Goal: Transaction & Acquisition: Purchase product/service

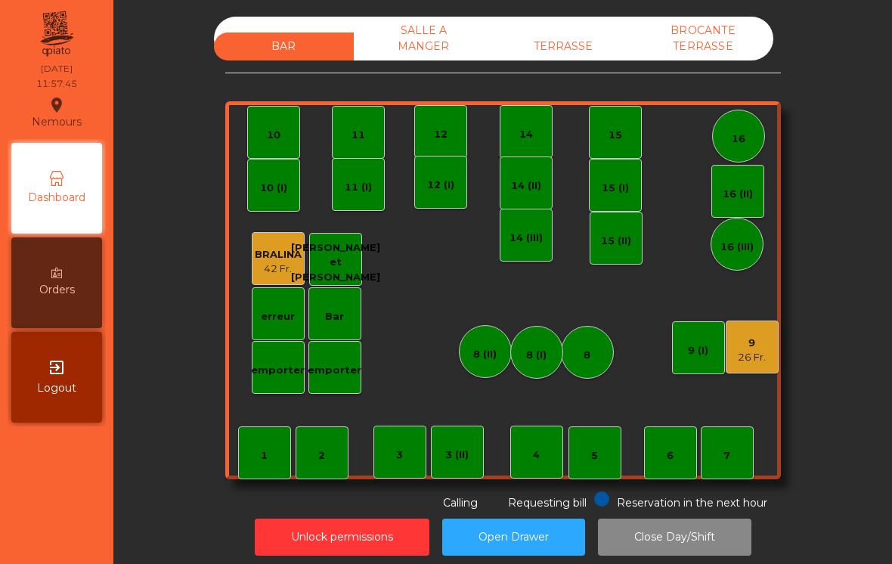
click at [277, 265] on div "42 Fr." at bounding box center [278, 269] width 47 height 15
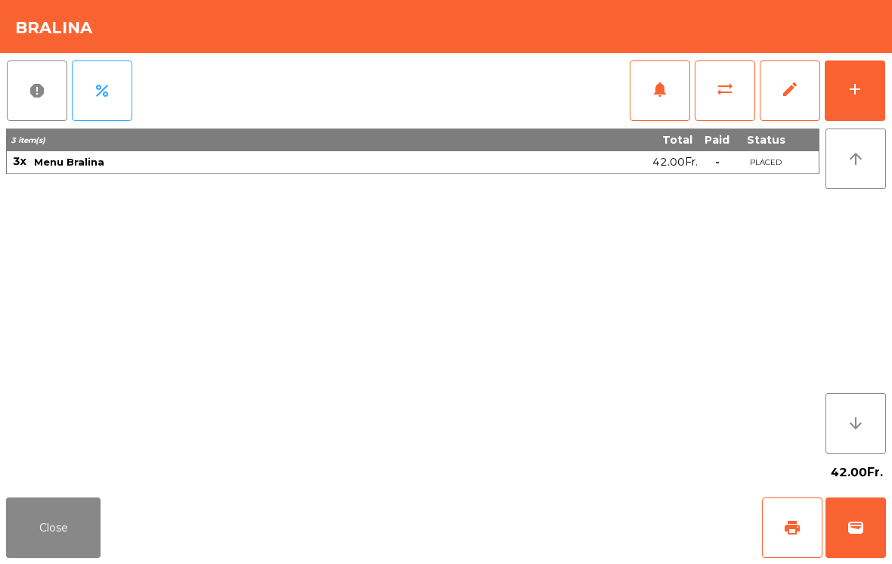
click at [835, 93] on button "add" at bounding box center [855, 90] width 60 height 60
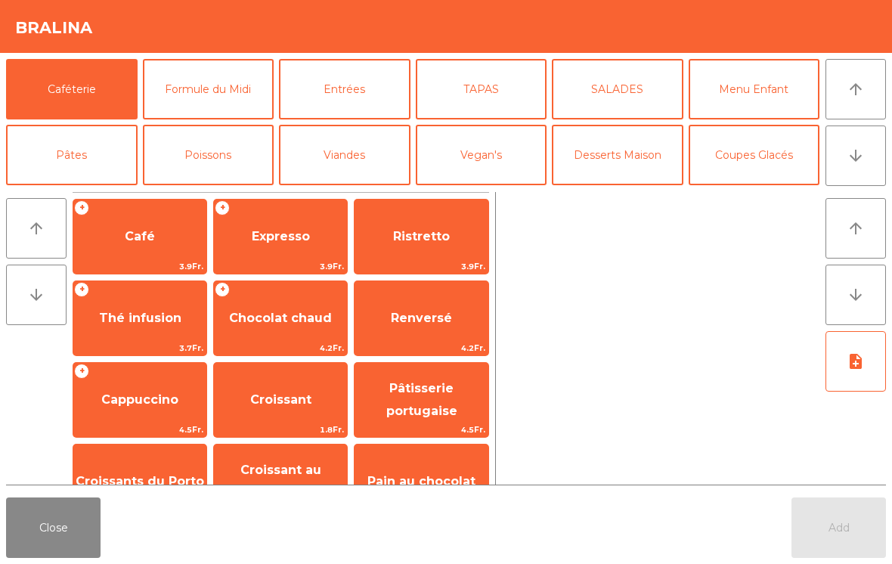
click at [237, 91] on button "Formule du Midi" at bounding box center [209, 89] width 132 height 60
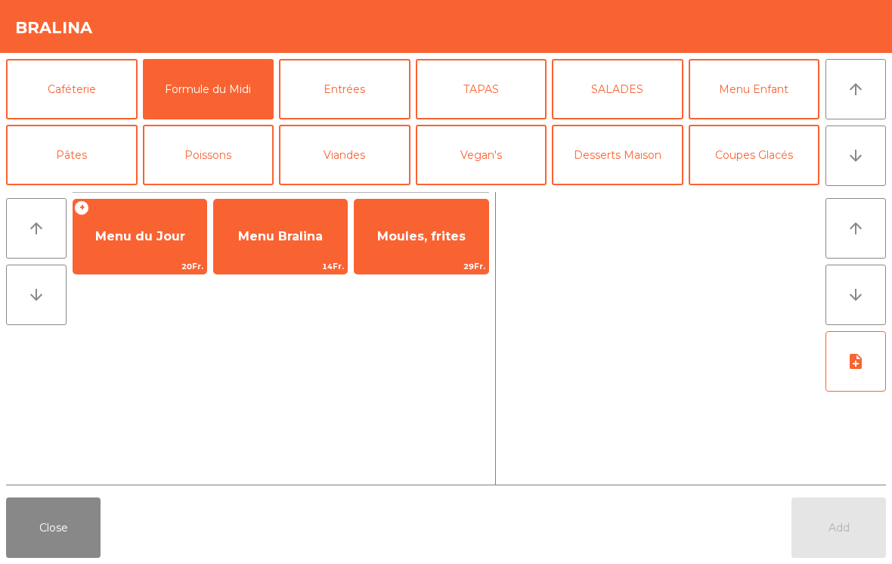
click at [299, 259] on div "Menu Bralina 14Fr." at bounding box center [280, 237] width 135 height 76
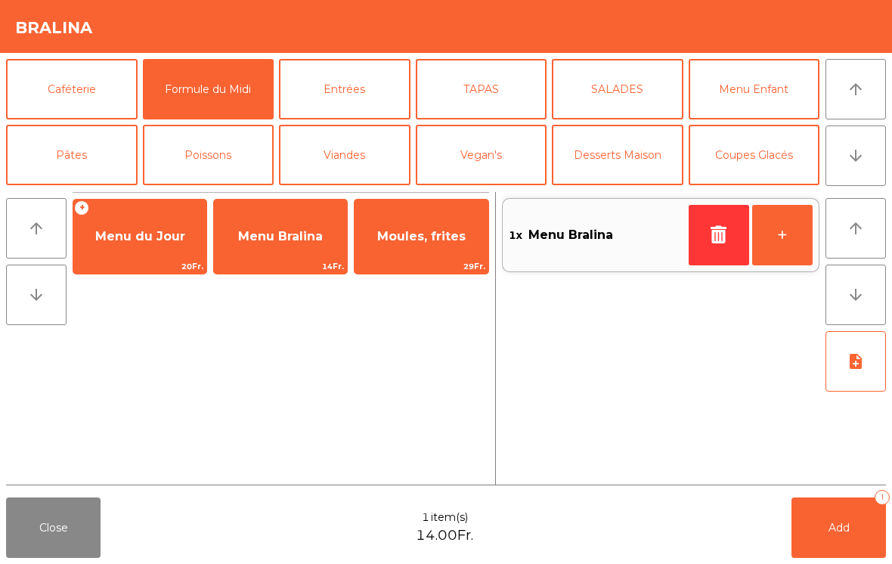
click at [773, 234] on button "+" at bounding box center [782, 235] width 60 height 60
click at [779, 244] on button "+" at bounding box center [782, 235] width 60 height 60
click at [795, 237] on button "+" at bounding box center [782, 235] width 60 height 60
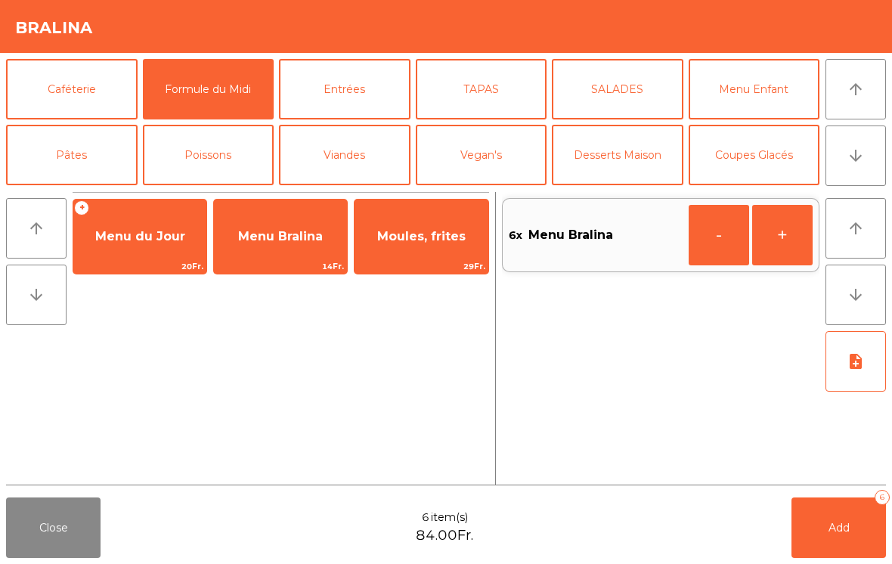
click at [794, 240] on button "+" at bounding box center [782, 235] width 60 height 60
click at [829, 551] on button "Add 7" at bounding box center [839, 527] width 95 height 60
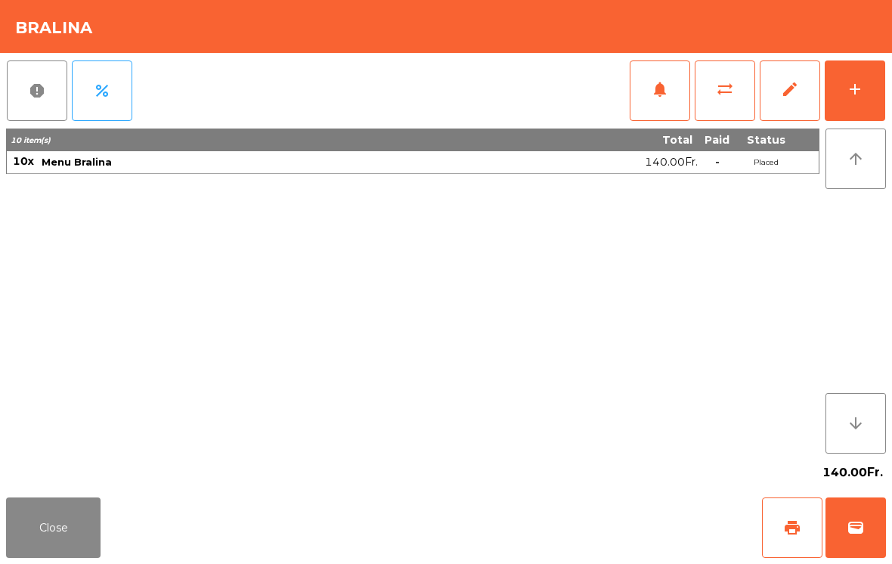
click at [62, 556] on button "Close" at bounding box center [53, 527] width 95 height 60
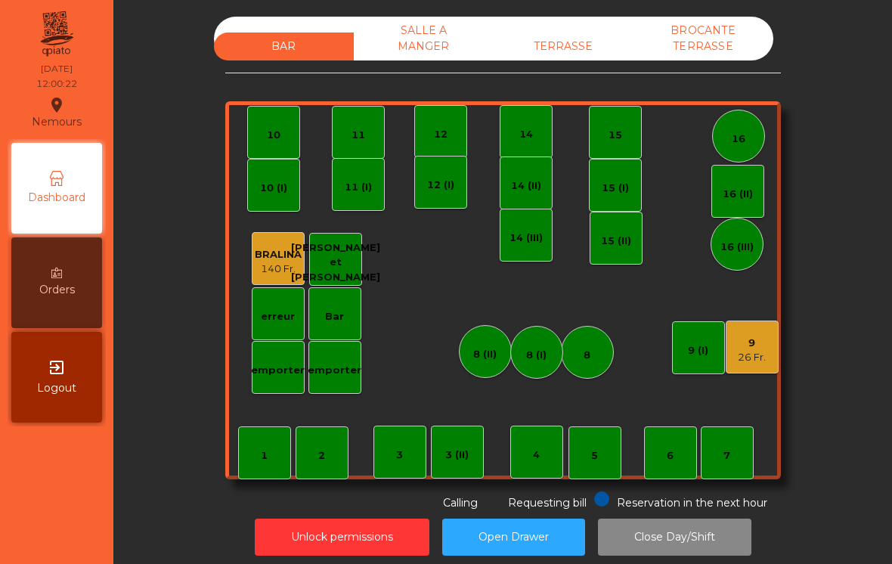
click at [524, 359] on div "8 (I)" at bounding box center [536, 352] width 53 height 53
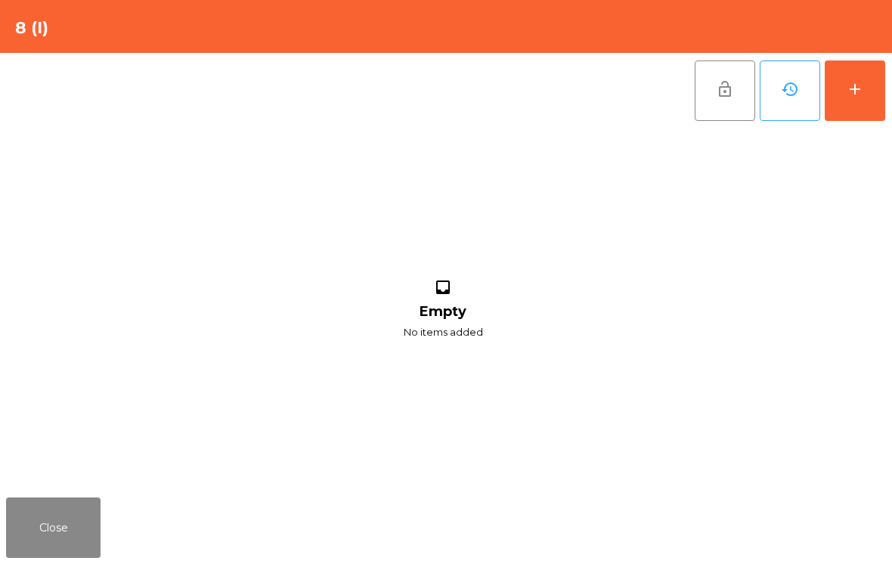
click at [866, 94] on button "add" at bounding box center [855, 90] width 60 height 60
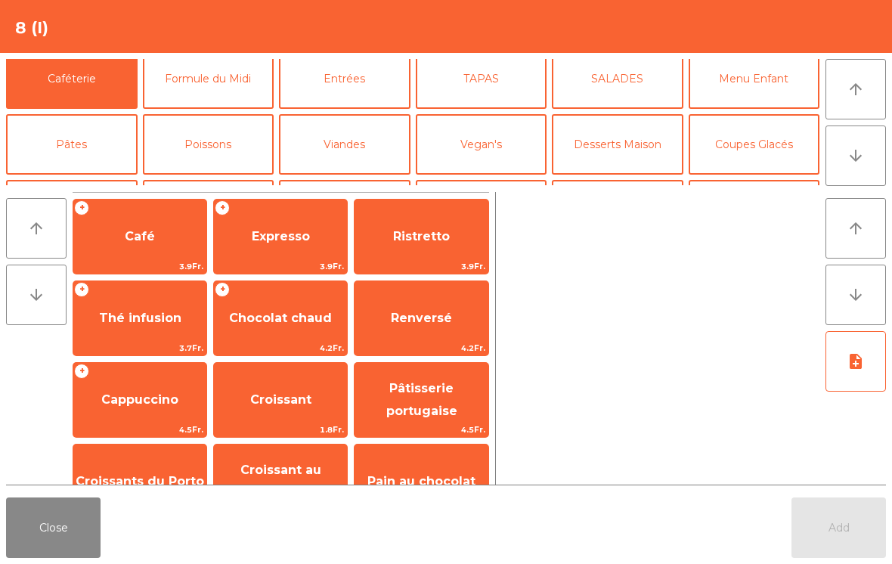
scroll to position [53, 0]
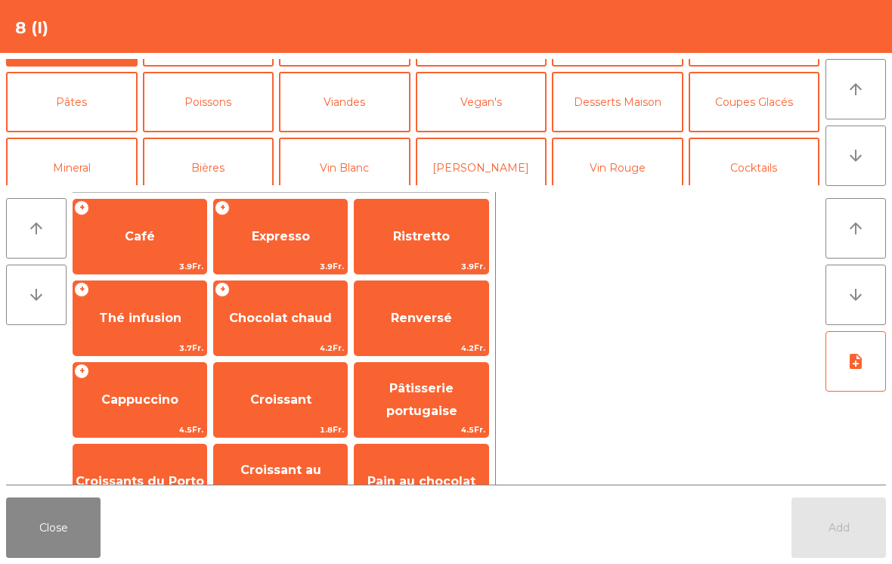
click at [226, 160] on button "Bières" at bounding box center [209, 168] width 132 height 60
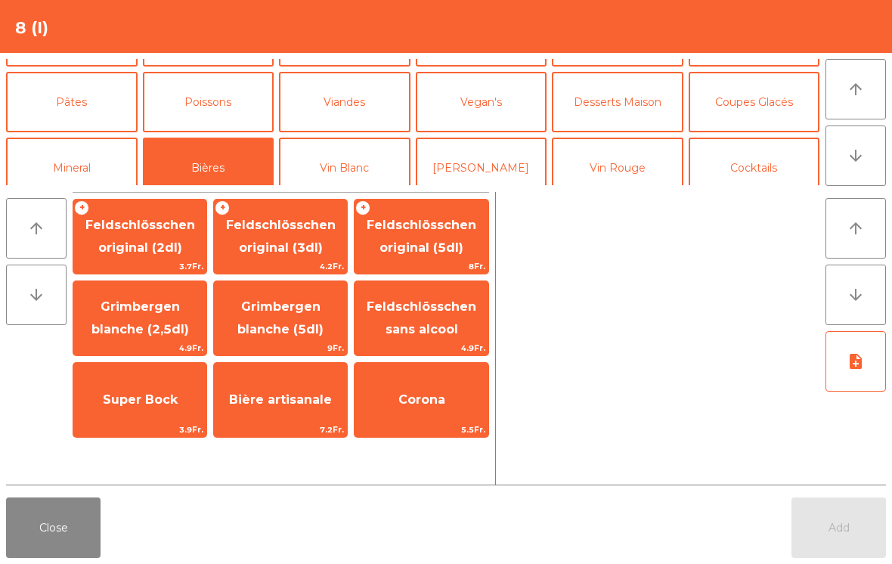
click at [133, 402] on span "Super Bock" at bounding box center [140, 399] width 75 height 14
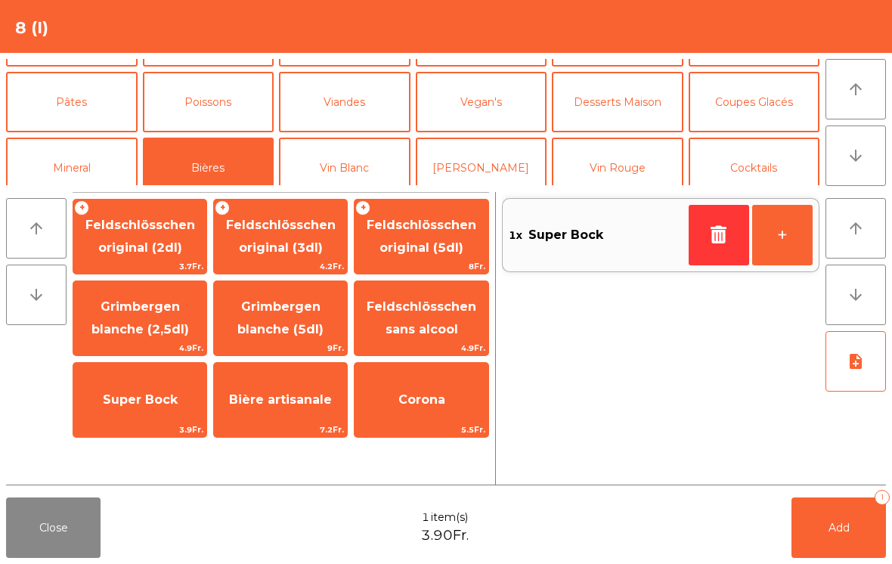
click at [807, 541] on button "Add 1" at bounding box center [839, 527] width 95 height 60
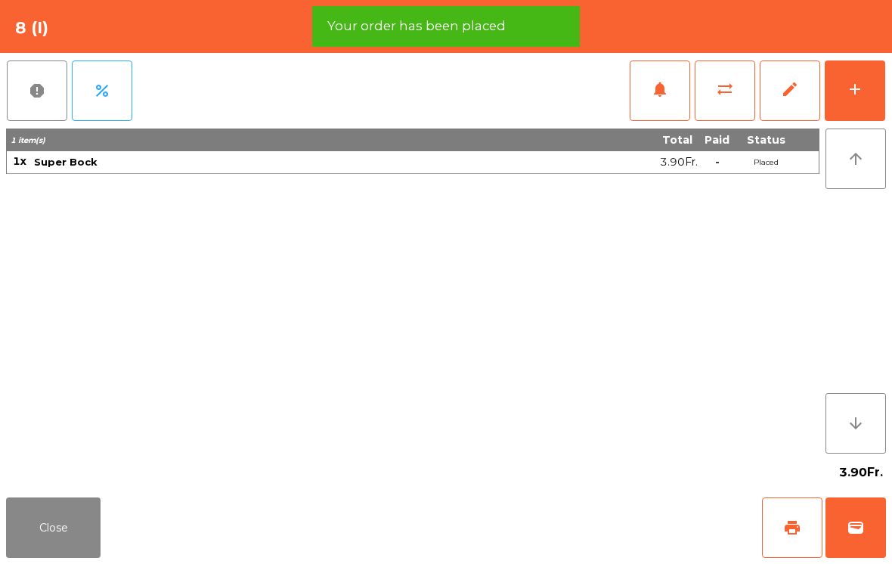
click at [861, 541] on button "wallet" at bounding box center [856, 527] width 60 height 60
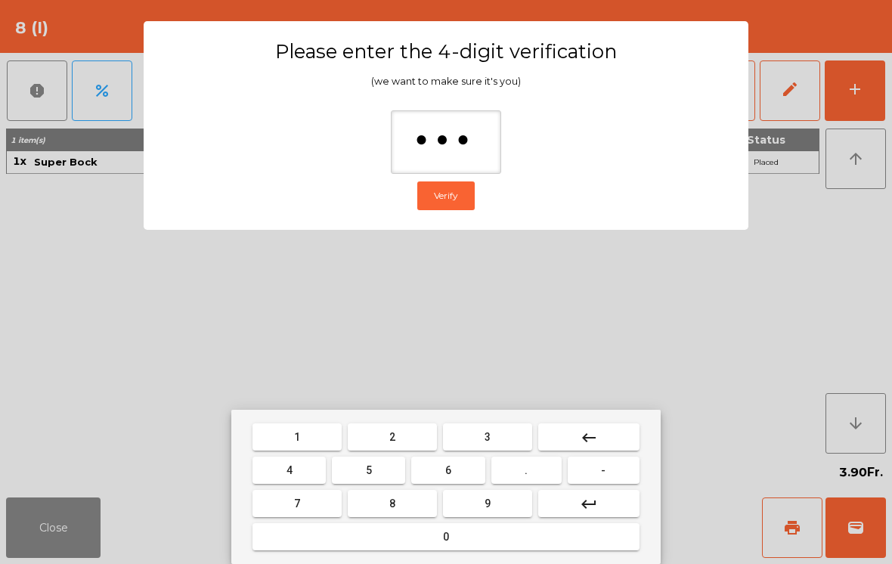
type input "****"
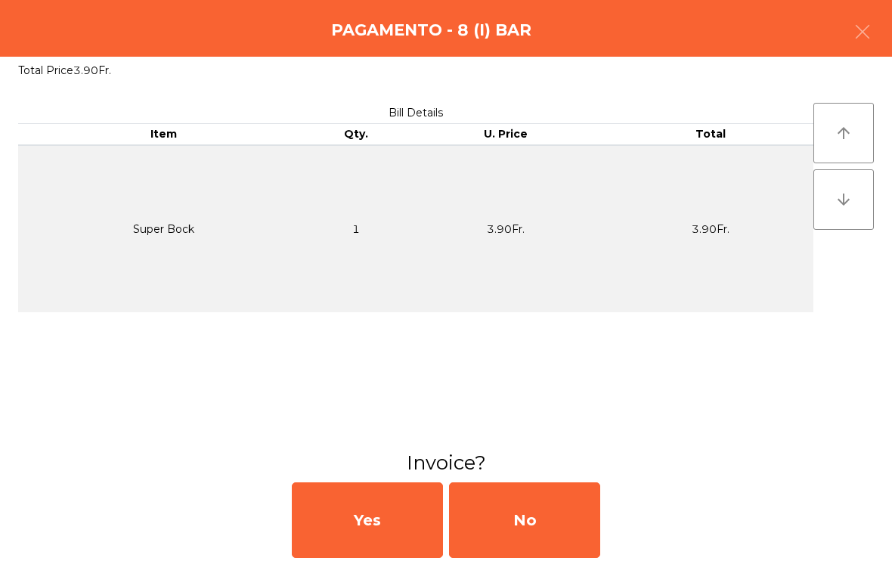
click at [535, 525] on div "No" at bounding box center [524, 520] width 151 height 76
click at [544, 541] on div "No" at bounding box center [524, 520] width 151 height 76
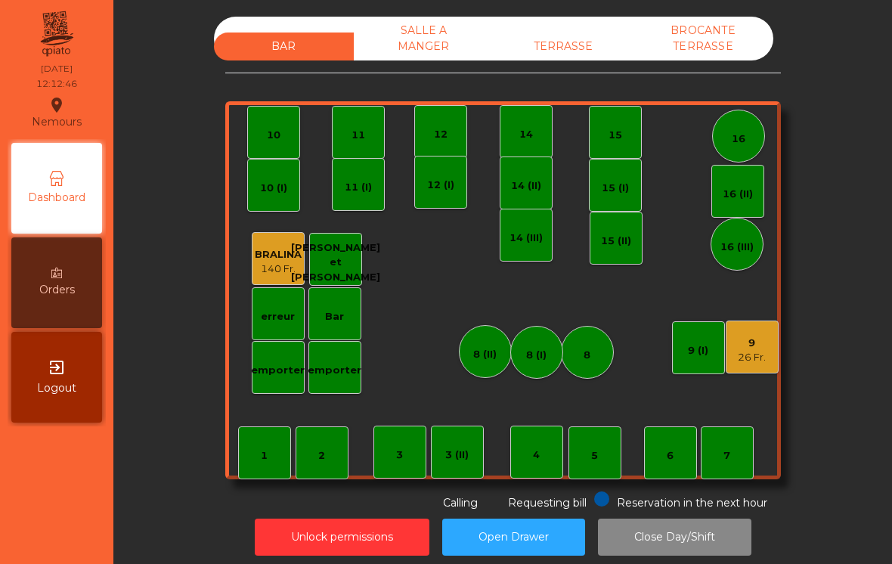
click at [564, 70] on div "BAR SALLE A MANGER TERRASSE BROCANTE TERRASSE 1 2 3 4 5 6 7 8 9 26 Fr. 10 11 12…" at bounding box center [503, 264] width 556 height 494
click at [570, 52] on div "TERRASSE" at bounding box center [564, 47] width 140 height 28
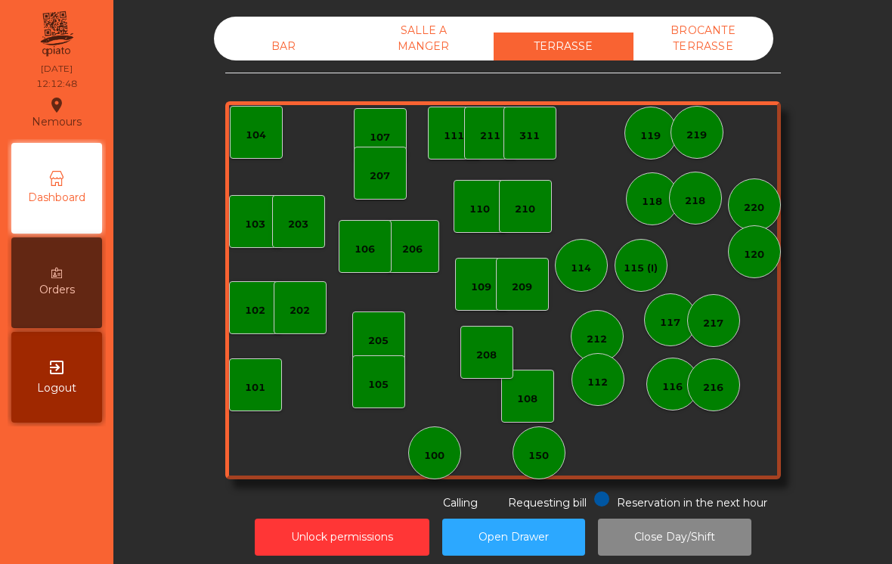
click at [530, 460] on div "150" at bounding box center [538, 455] width 20 height 15
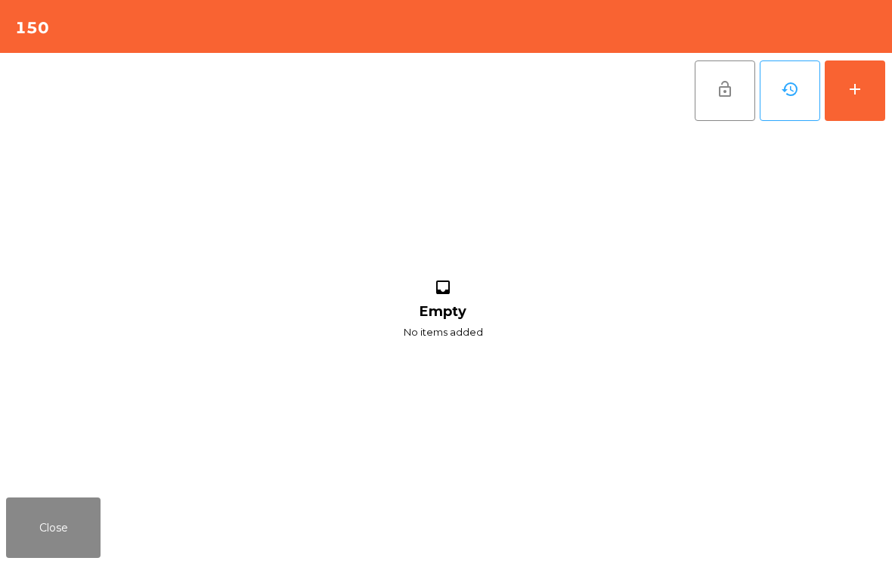
click at [872, 88] on button "add" at bounding box center [855, 90] width 60 height 60
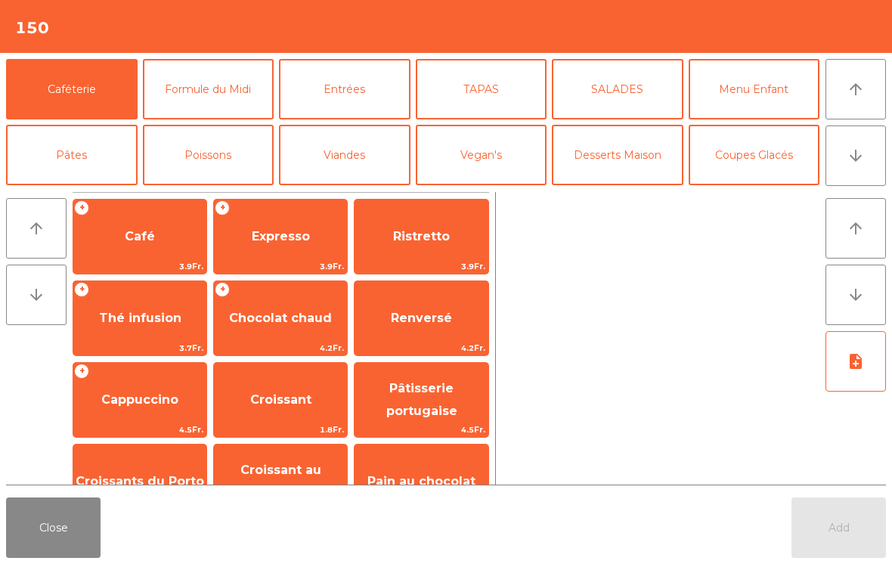
click at [227, 81] on button "Formule du Midi" at bounding box center [209, 89] width 132 height 60
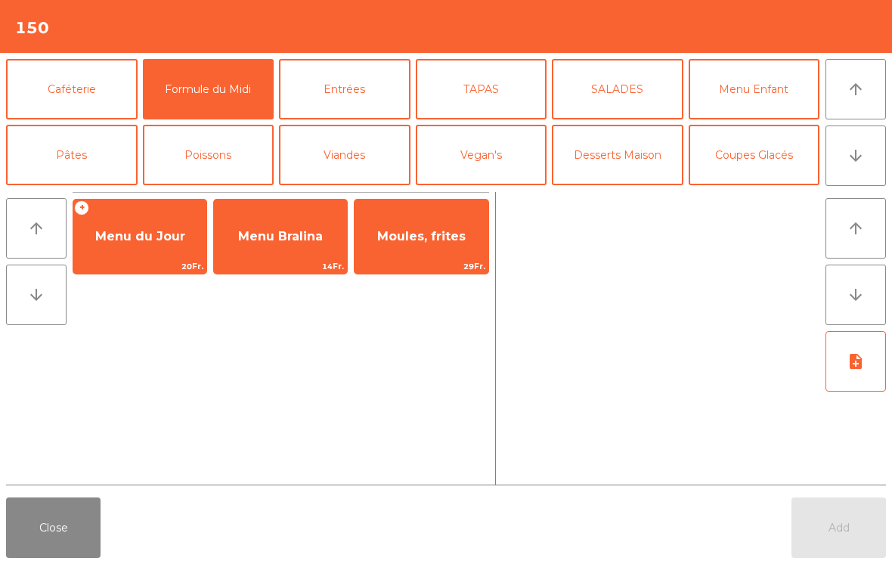
click at [160, 247] on span "Menu du Jour" at bounding box center [139, 236] width 133 height 41
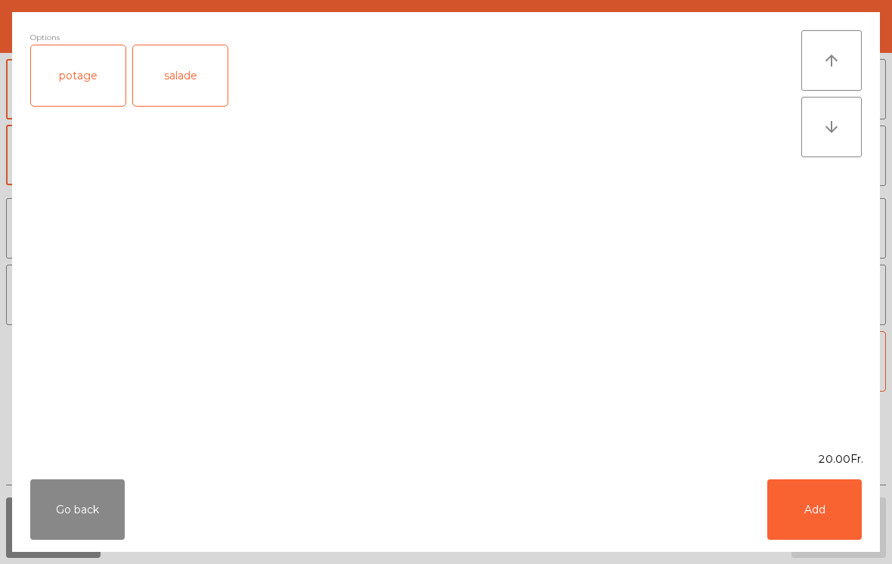
click at [175, 84] on div "salade" at bounding box center [180, 75] width 95 height 60
click at [859, 489] on button "Add" at bounding box center [814, 509] width 95 height 60
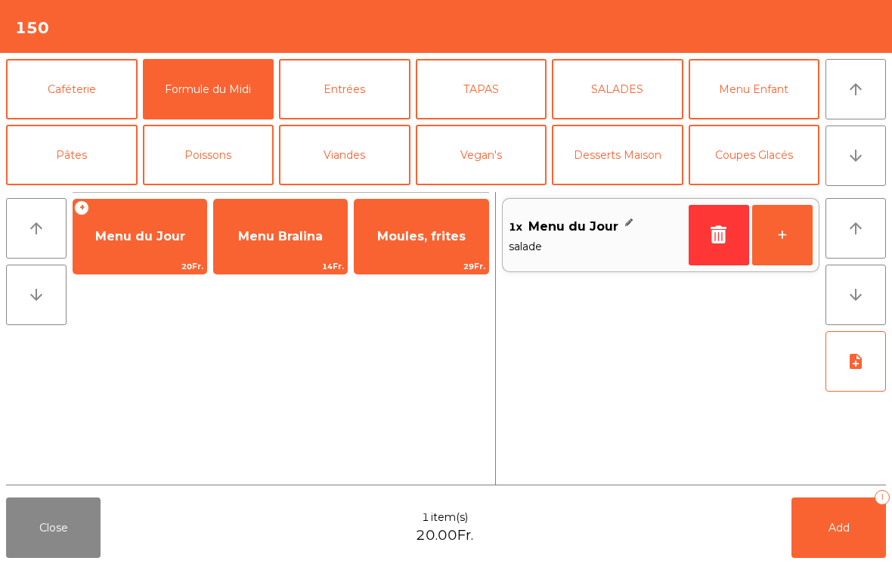
click at [793, 224] on button "+" at bounding box center [782, 235] width 60 height 60
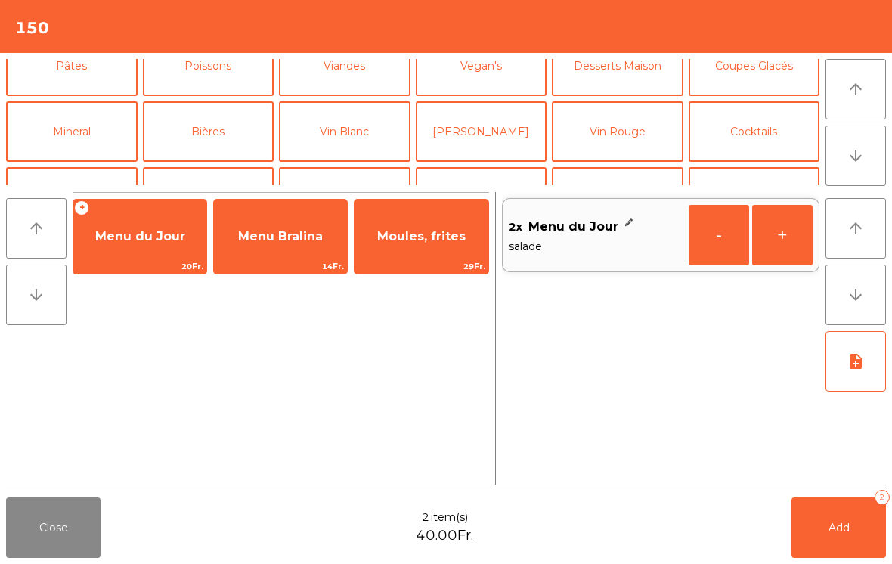
scroll to position [101, 0]
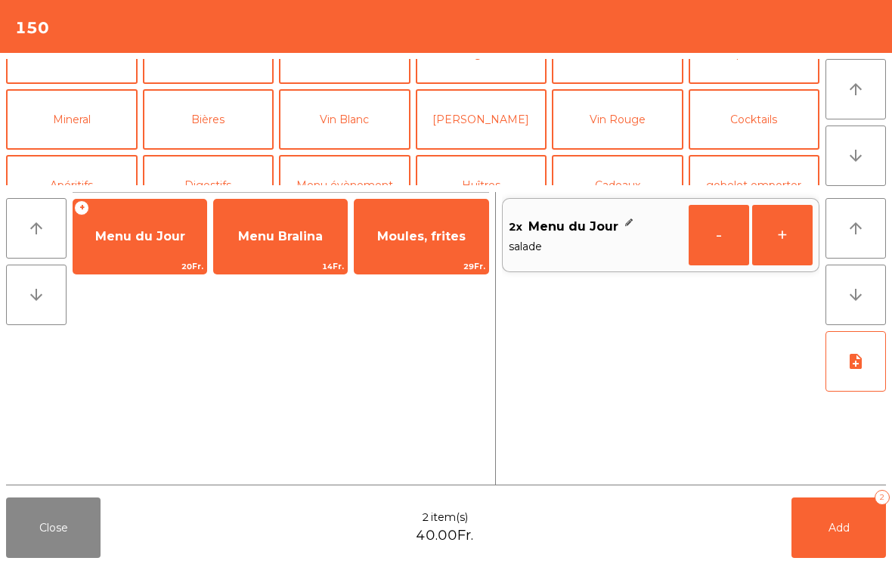
click at [76, 132] on button "Mineral" at bounding box center [72, 119] width 132 height 60
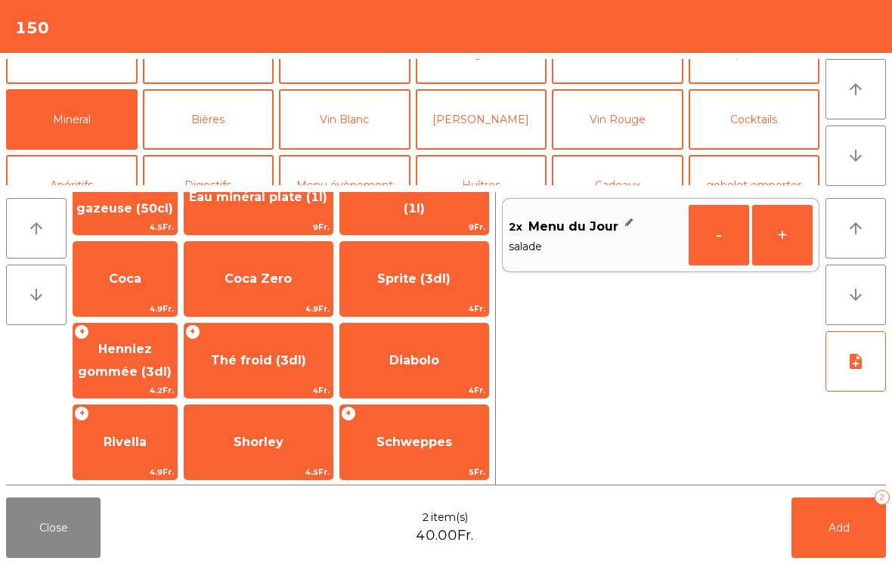
scroll to position [125, 0]
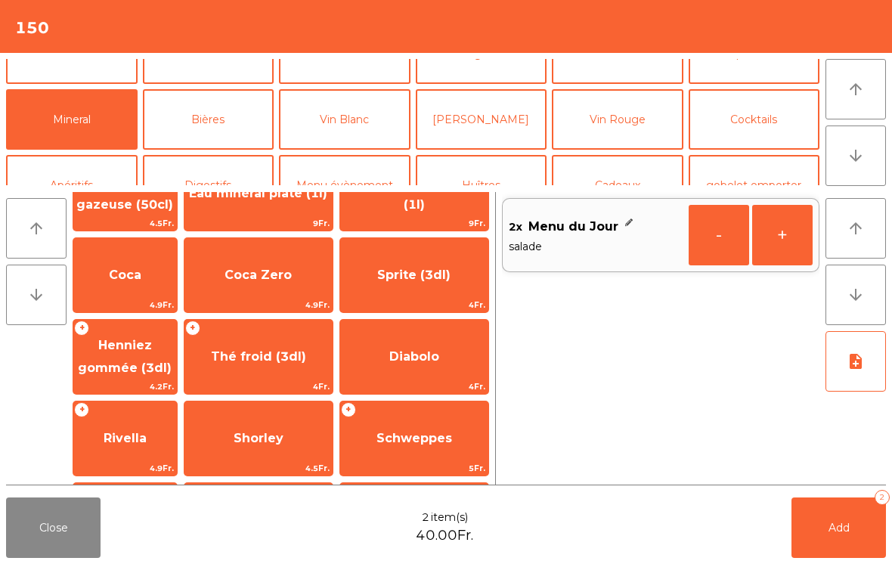
click at [167, 355] on span "Henniez gommée (3dl)" at bounding box center [125, 357] width 104 height 64
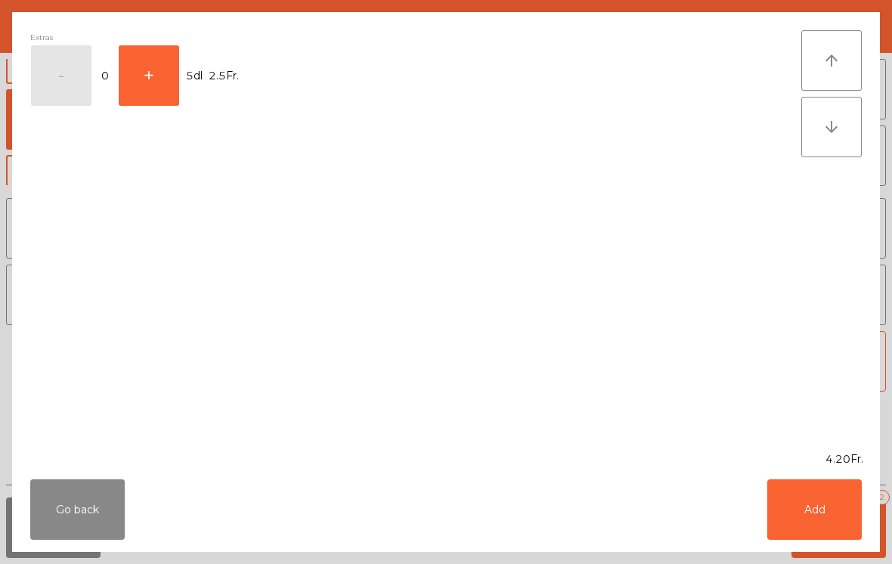
click at [832, 513] on button "Add" at bounding box center [814, 509] width 95 height 60
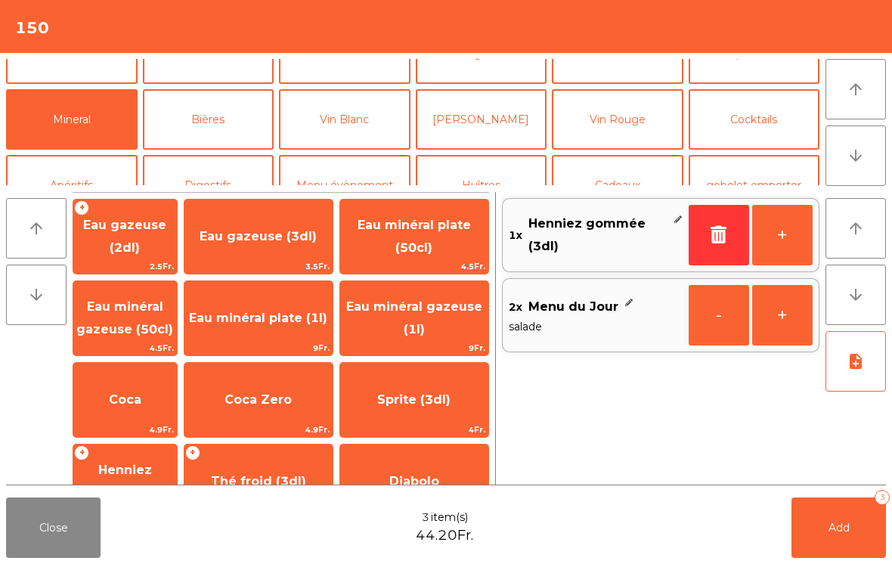
scroll to position [0, 0]
click at [277, 262] on span "3.5Fr." at bounding box center [258, 266] width 148 height 14
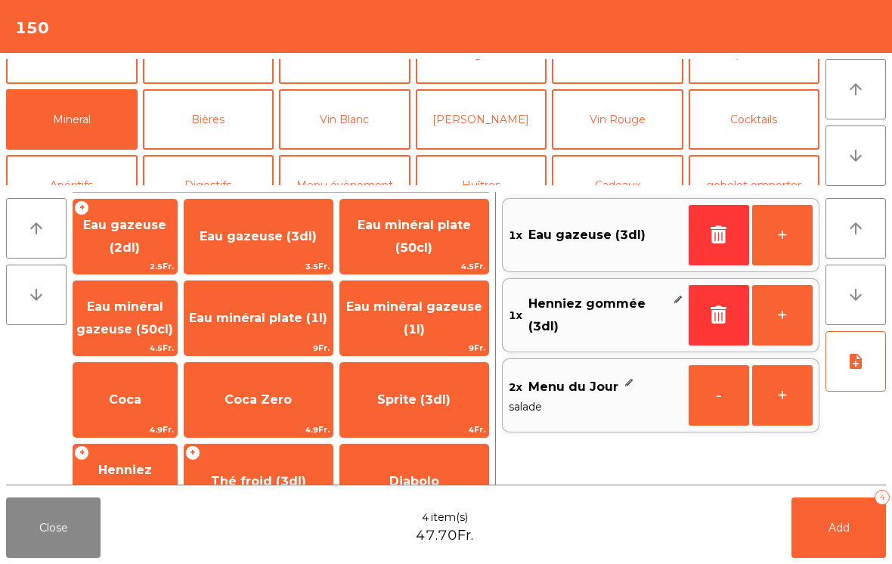
click at [847, 533] on span "Add" at bounding box center [839, 528] width 21 height 14
